Goal: Task Accomplishment & Management: Manage account settings

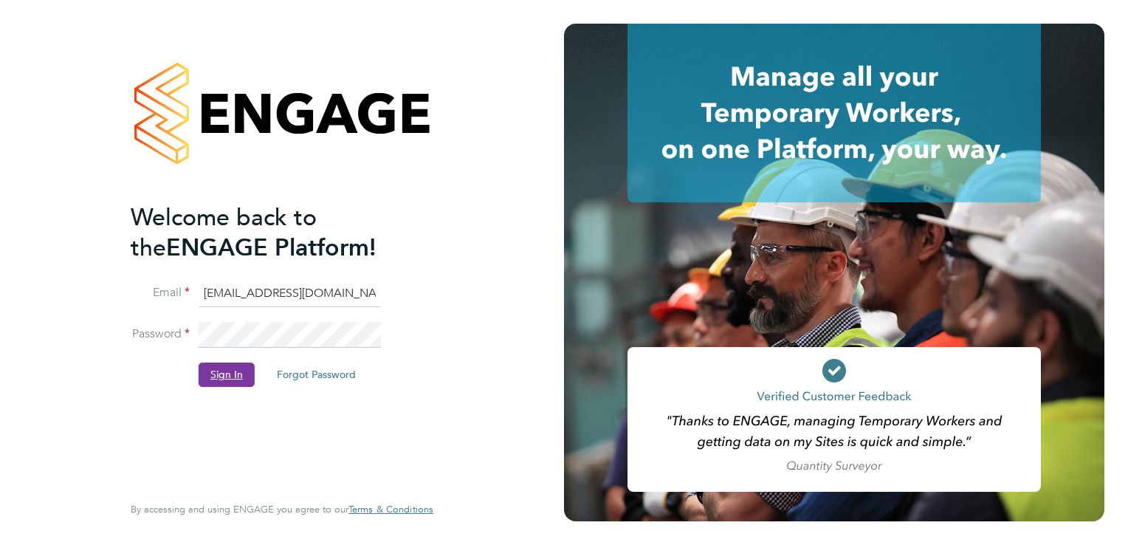
click at [237, 374] on button "Sign In" at bounding box center [227, 374] width 56 height 24
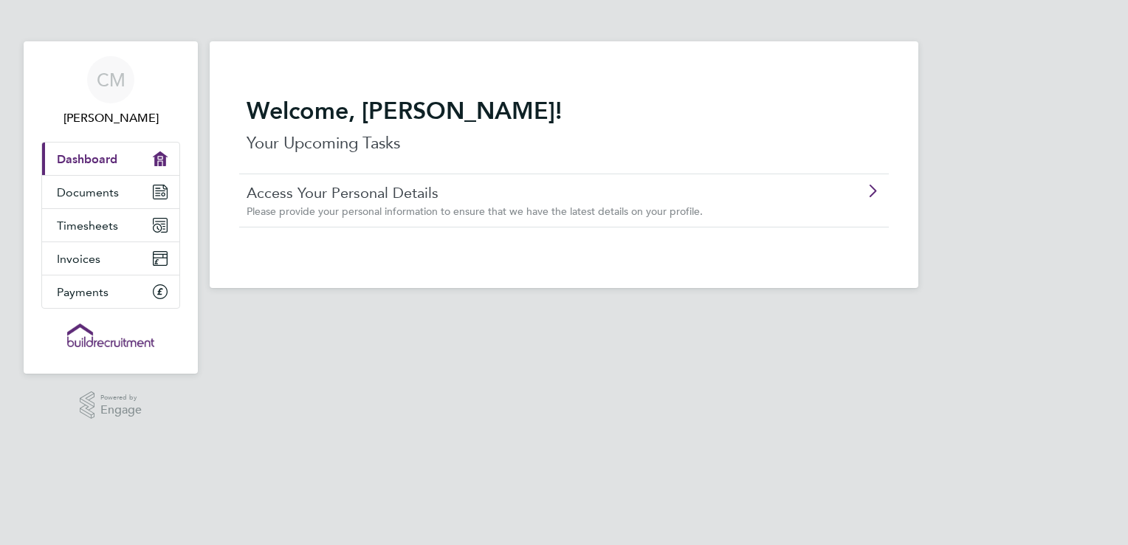
click at [83, 158] on span "Dashboard" at bounding box center [87, 159] width 61 height 14
click at [97, 223] on span "Timesheets" at bounding box center [87, 225] width 61 height 14
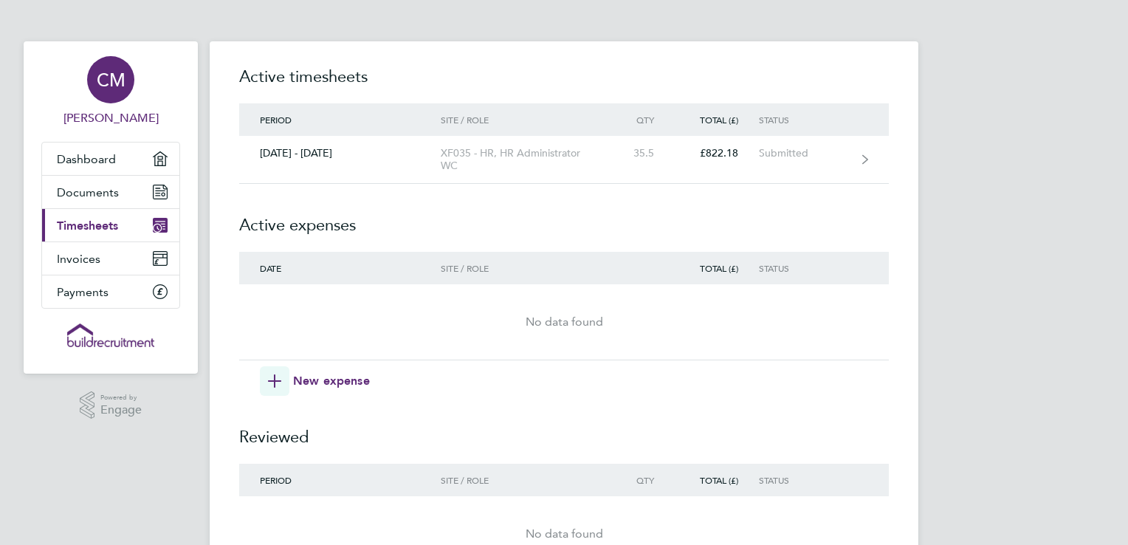
click at [115, 72] on span "CM" at bounding box center [111, 79] width 29 height 19
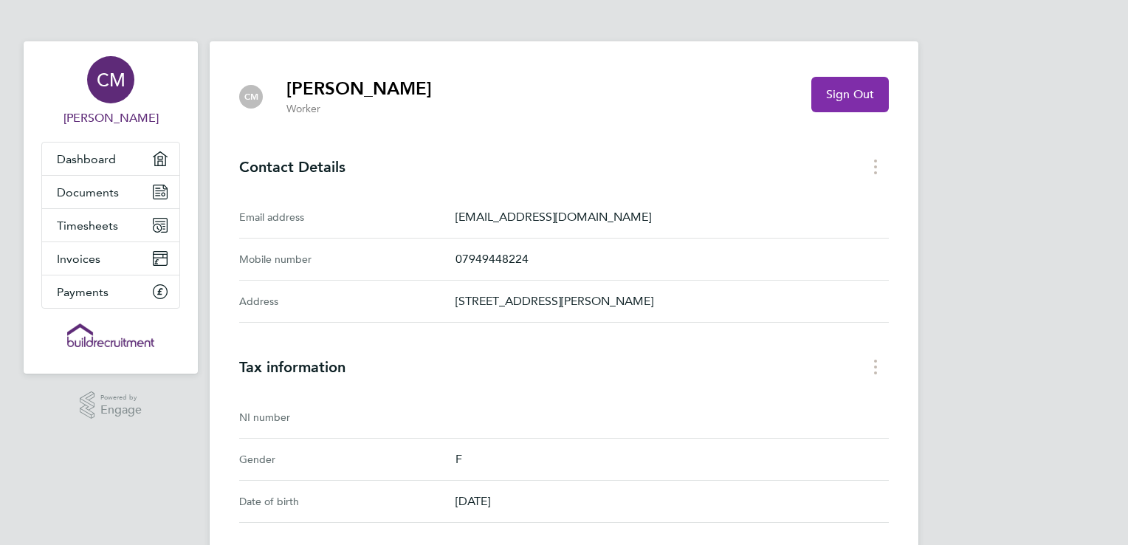
click at [844, 98] on span "Sign Out" at bounding box center [850, 94] width 48 height 15
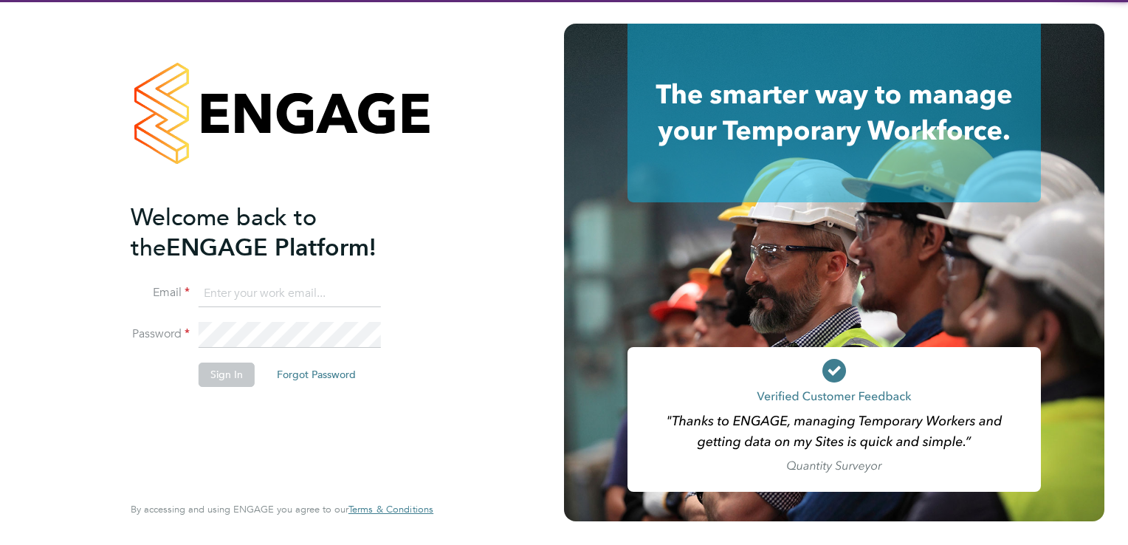
type input "[EMAIL_ADDRESS][DOMAIN_NAME]"
